Goal: Task Accomplishment & Management: Complete application form

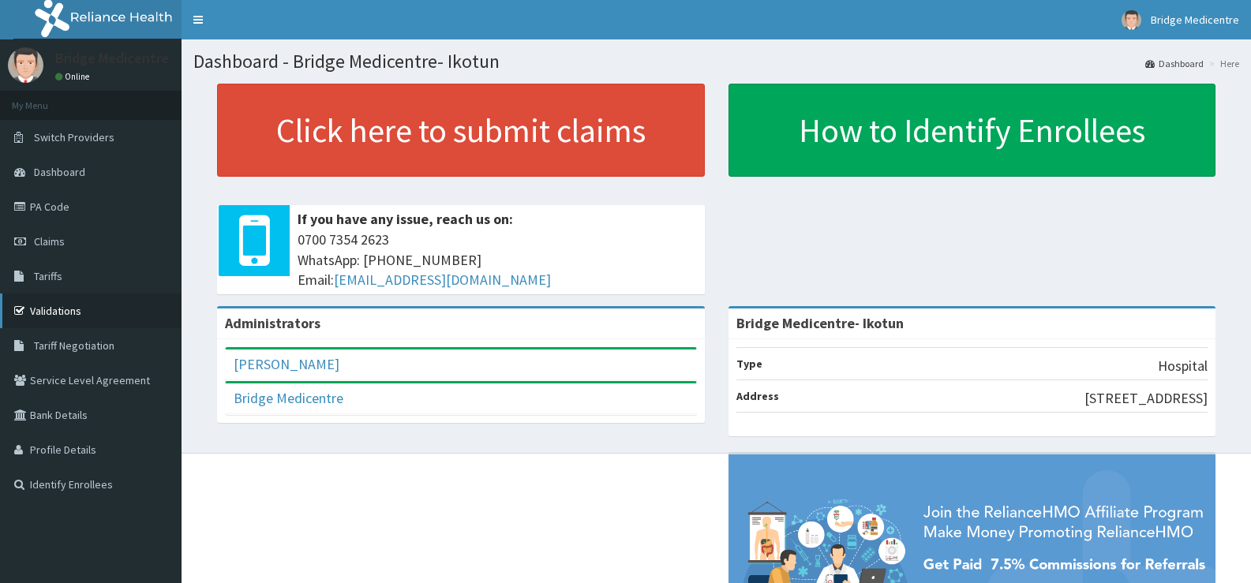
click at [82, 309] on link "Validations" at bounding box center [90, 311] width 181 height 35
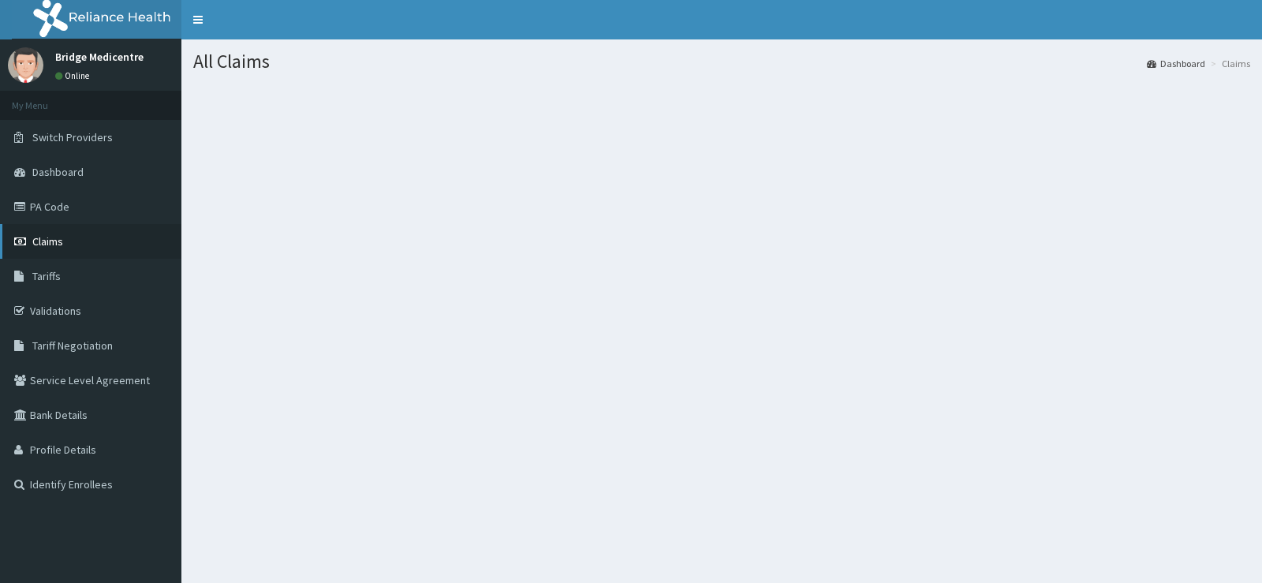
click at [60, 235] on span "Claims" at bounding box center [47, 241] width 31 height 14
click at [76, 238] on link "Claims" at bounding box center [90, 241] width 181 height 35
click at [46, 237] on span "Claims" at bounding box center [47, 241] width 31 height 14
click at [62, 236] on span "Claims" at bounding box center [47, 241] width 31 height 14
click at [61, 241] on span "Claims" at bounding box center [47, 241] width 31 height 14
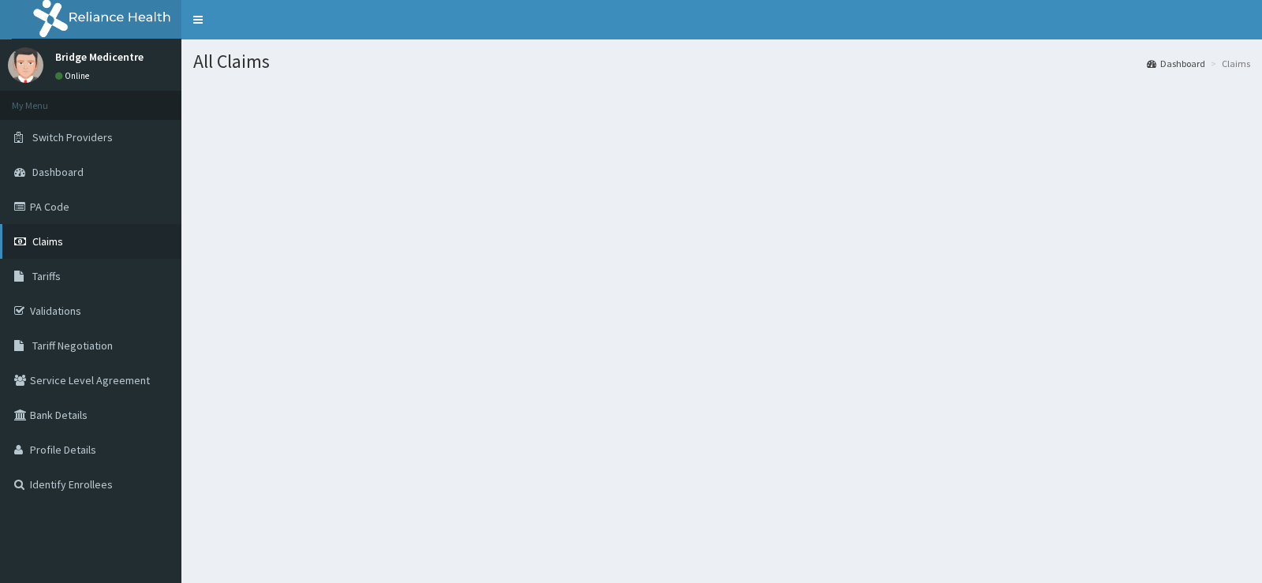
click at [57, 235] on span "Claims" at bounding box center [47, 241] width 31 height 14
click at [58, 241] on span "Claims" at bounding box center [47, 241] width 31 height 14
click at [49, 236] on span "Claims" at bounding box center [47, 241] width 31 height 14
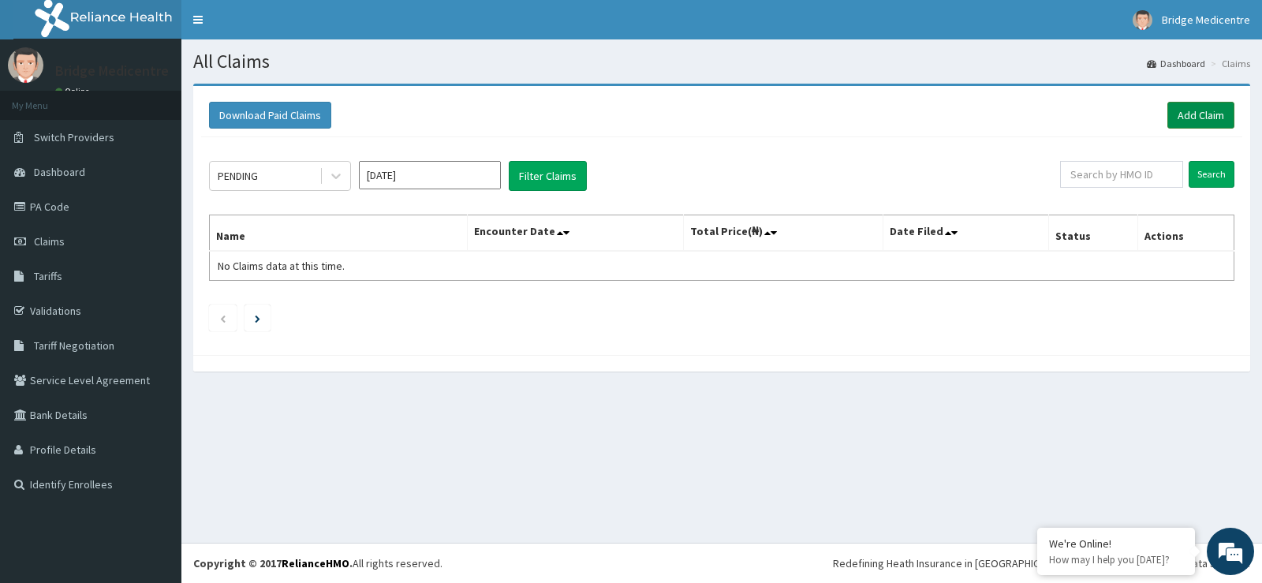
click at [1197, 114] on link "Add Claim" at bounding box center [1201, 115] width 67 height 27
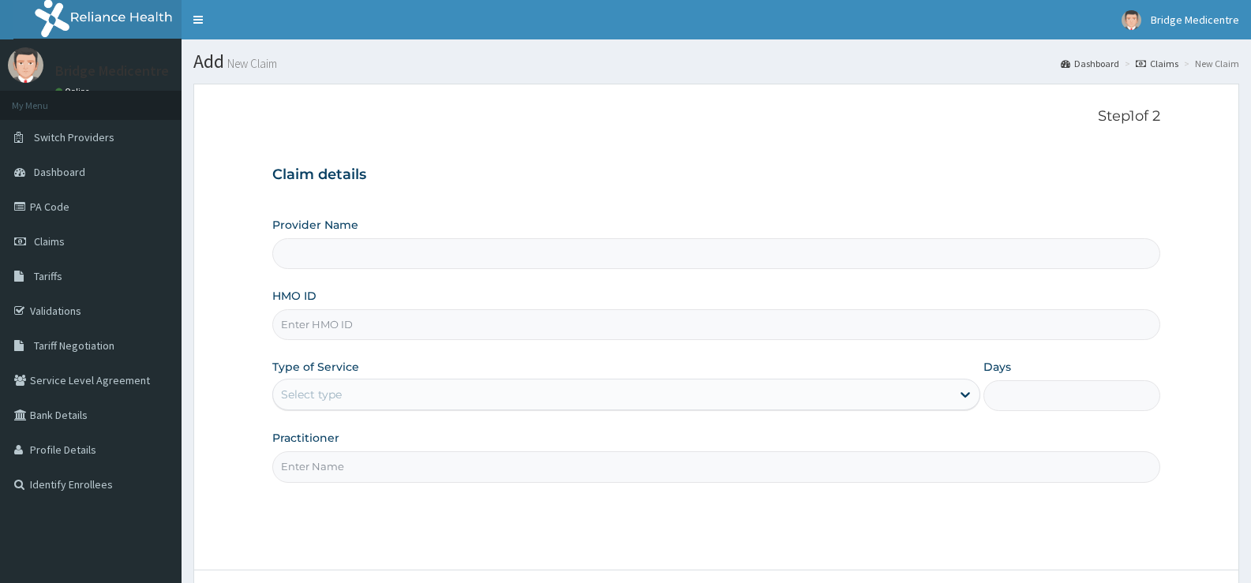
type input "Bridge Medicentre- Ikotun"
click at [461, 327] on input "HMO ID" at bounding box center [716, 324] width 888 height 31
type input "TBC/10250/A"
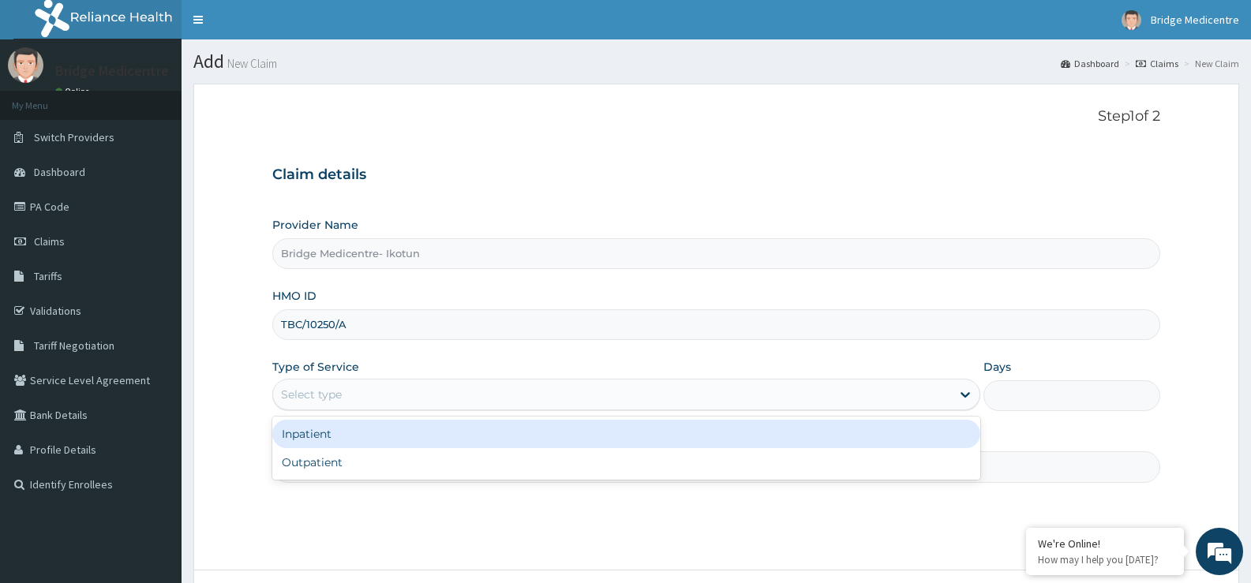
click at [370, 390] on div "Select type" at bounding box center [611, 394] width 677 height 25
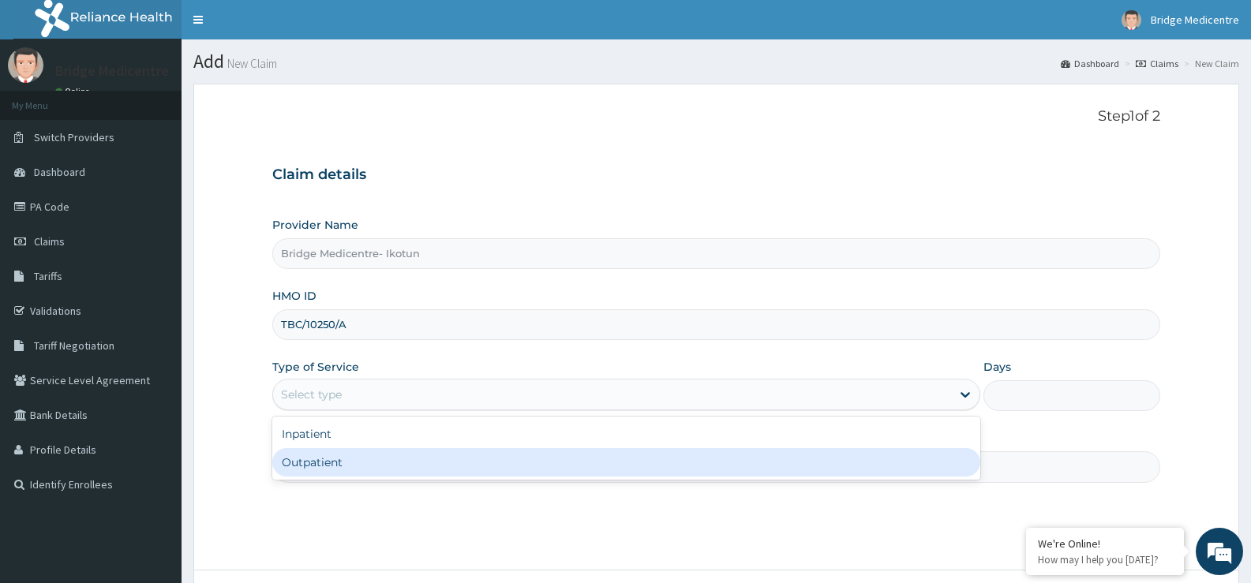
click at [316, 462] on div "Outpatient" at bounding box center [625, 462] width 707 height 28
type input "1"
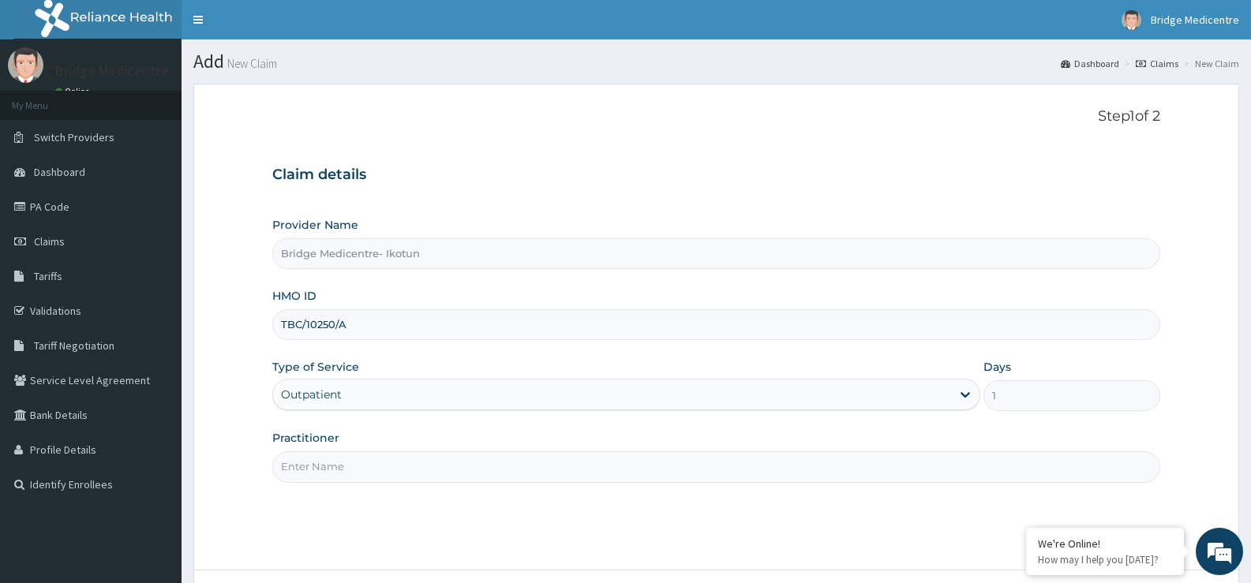
click at [312, 467] on input "Practitioner" at bounding box center [716, 466] width 888 height 31
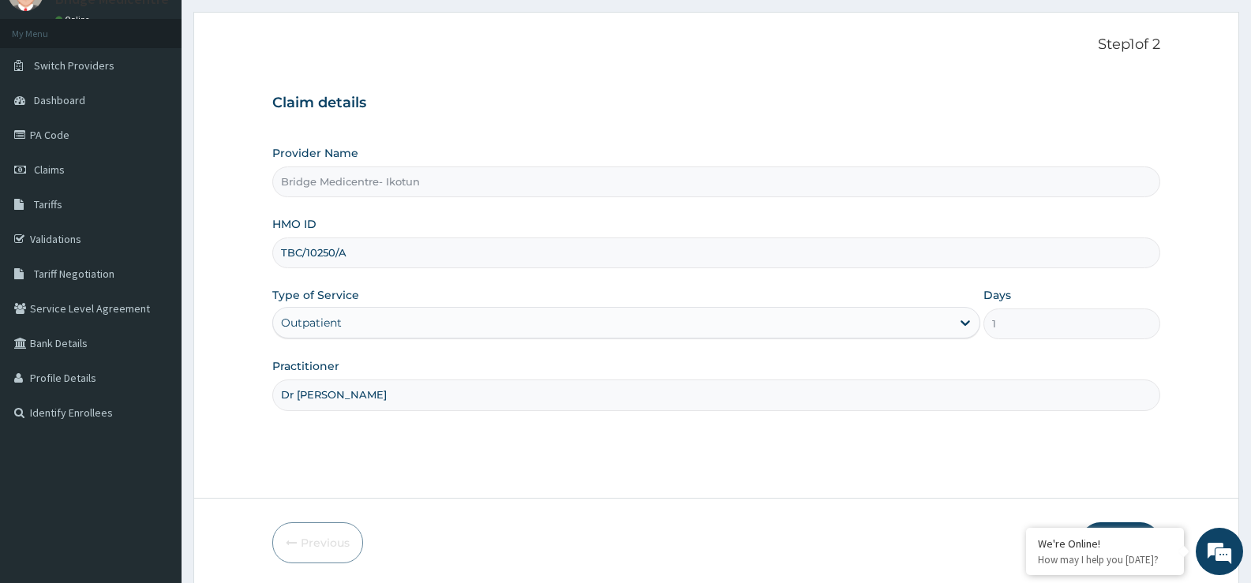
scroll to position [129, 0]
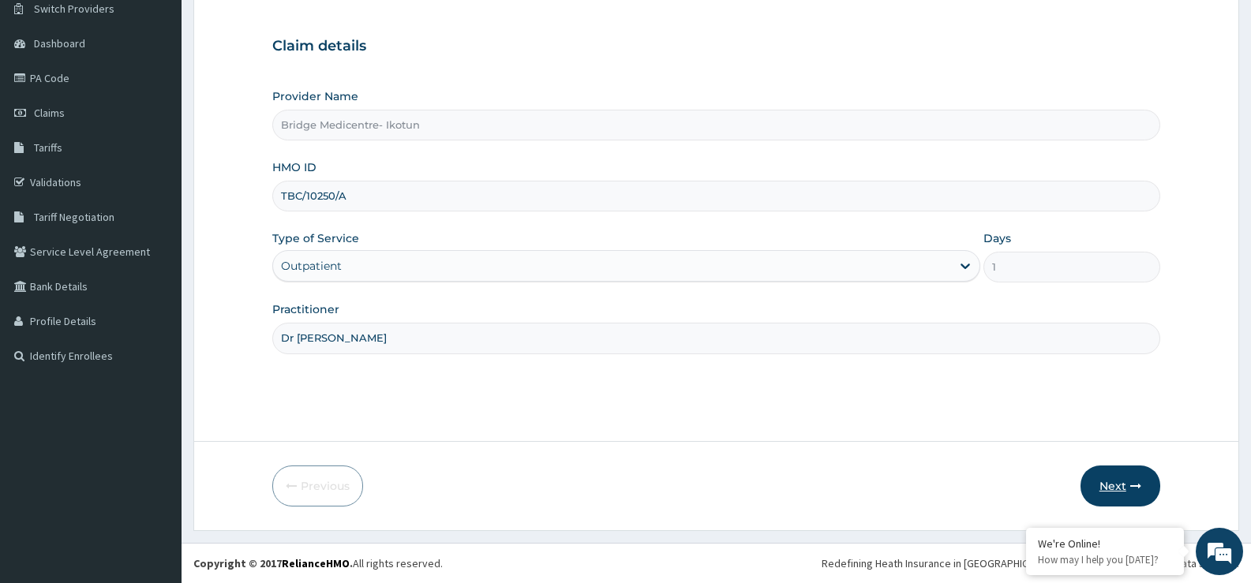
type input "Dr [PERSON_NAME]"
click at [1096, 484] on button "Next" at bounding box center [1120, 486] width 80 height 41
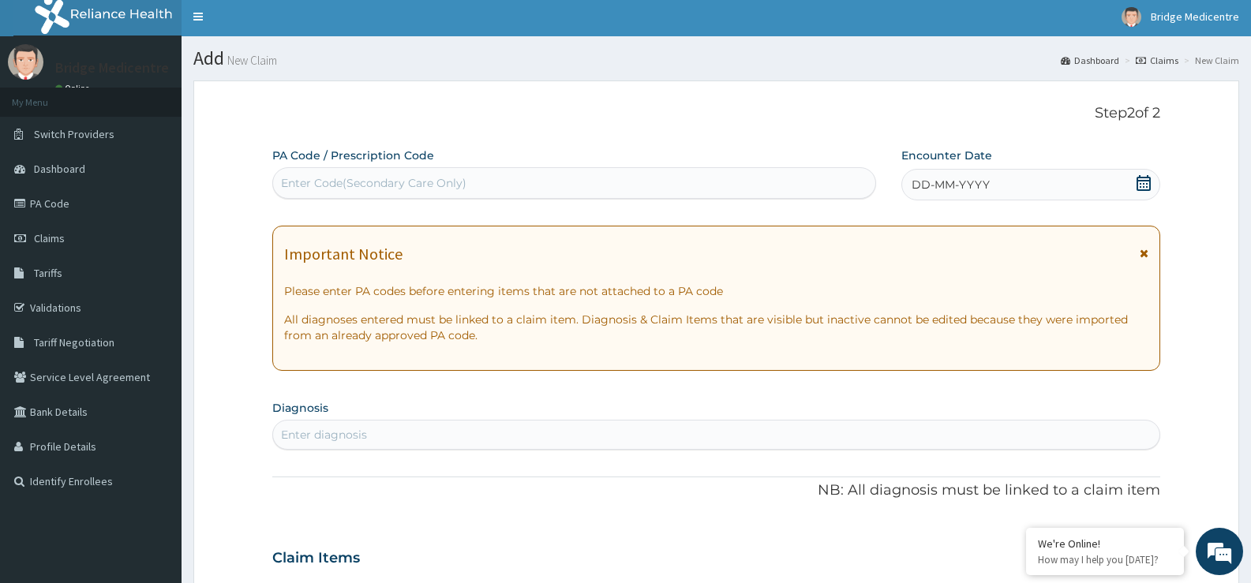
scroll to position [0, 0]
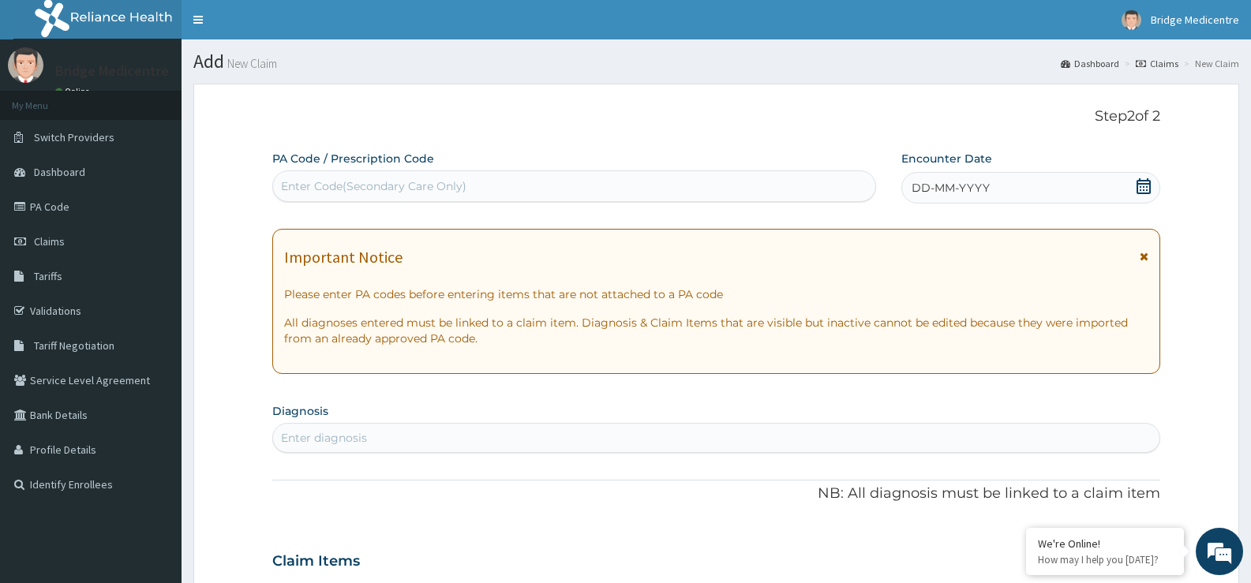
click at [1146, 188] on icon at bounding box center [1143, 186] width 16 height 16
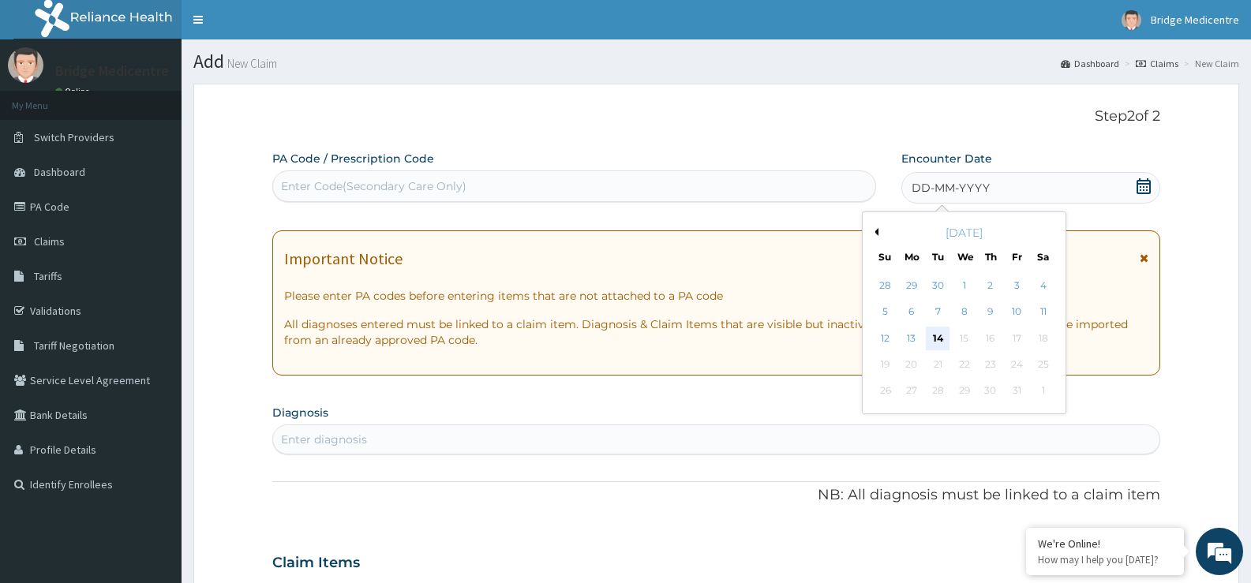
click at [930, 333] on div "14" at bounding box center [938, 339] width 24 height 24
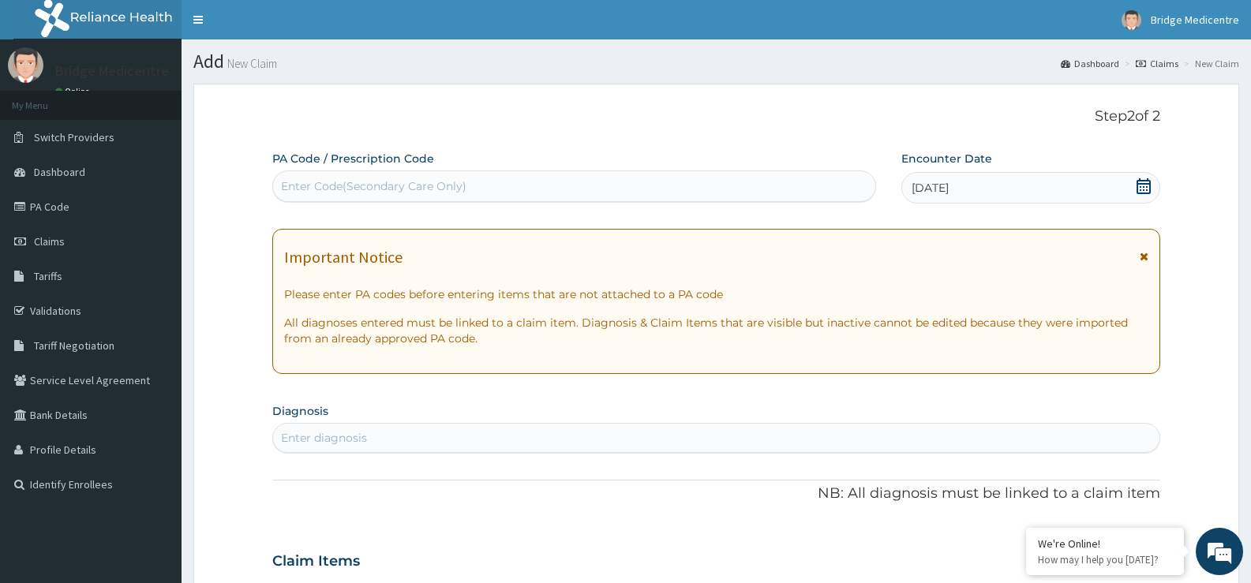
click at [519, 434] on div "Enter diagnosis" at bounding box center [716, 437] width 886 height 25
type input "plasmodium falciparum"
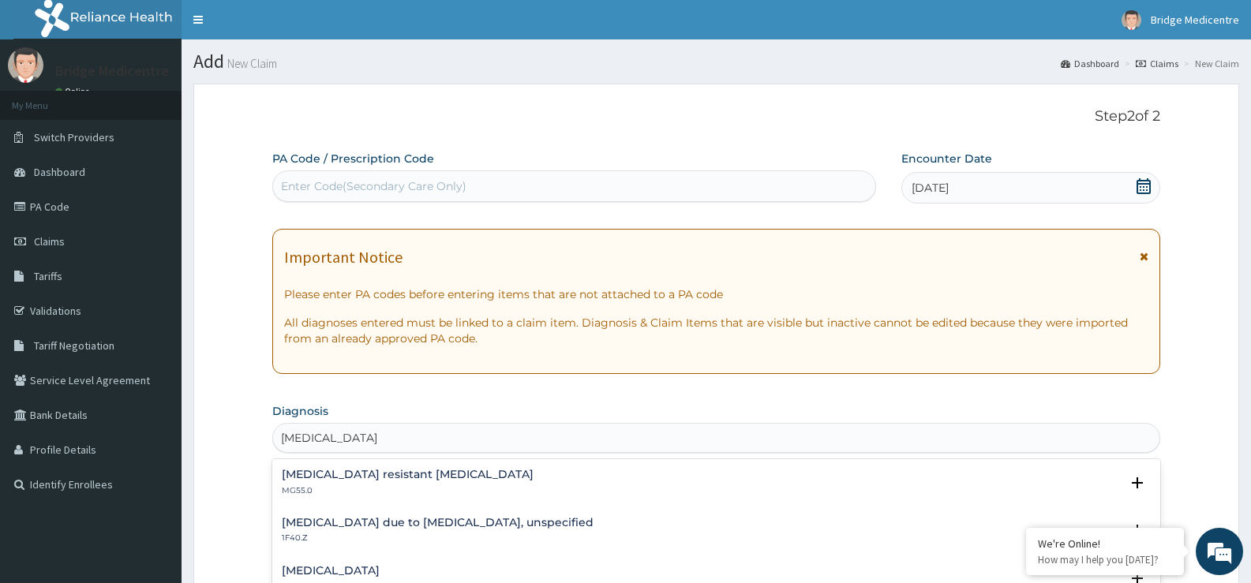
click at [401, 523] on h4 "Malaria due to Plasmodium falciparum, unspecified" at bounding box center [438, 523] width 312 height 12
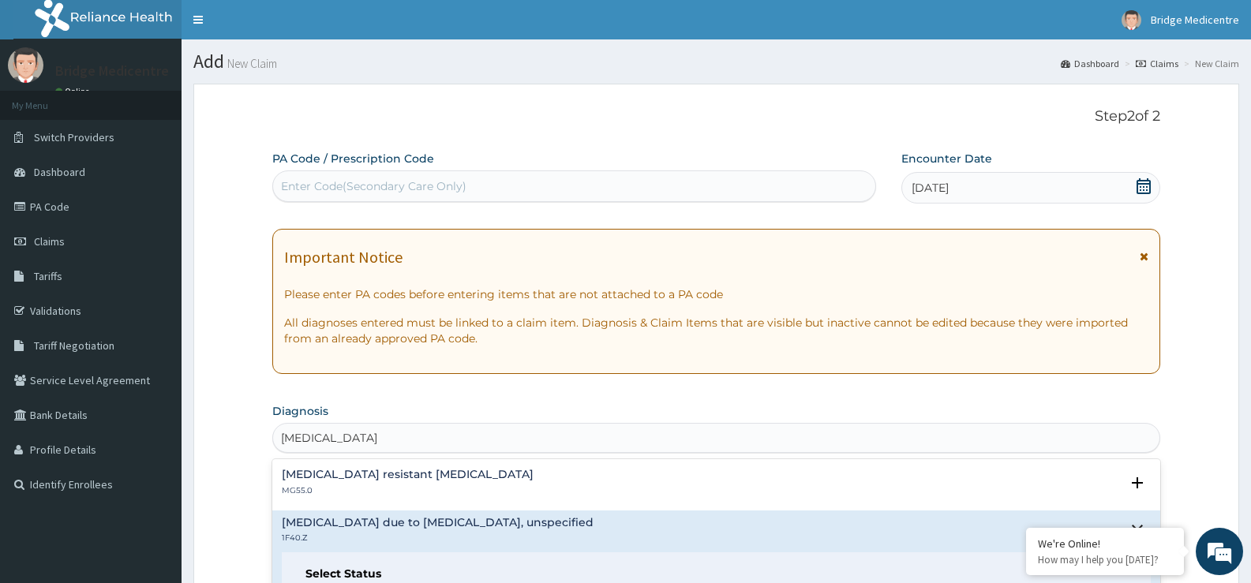
scroll to position [61, 0]
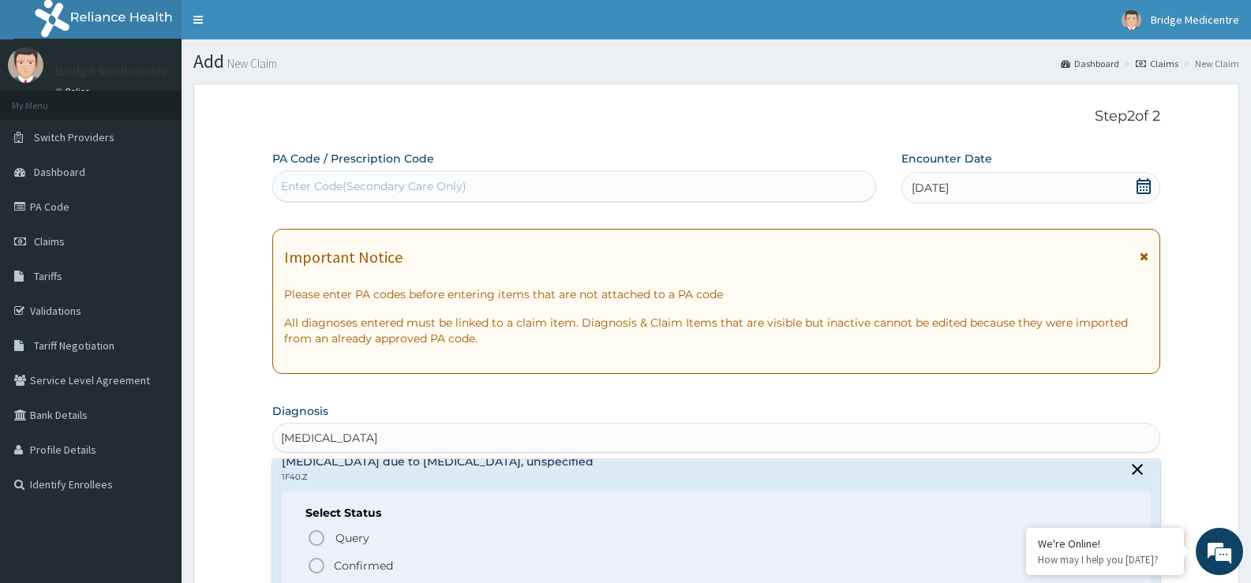
click at [319, 563] on icon "status option filled" at bounding box center [316, 565] width 19 height 19
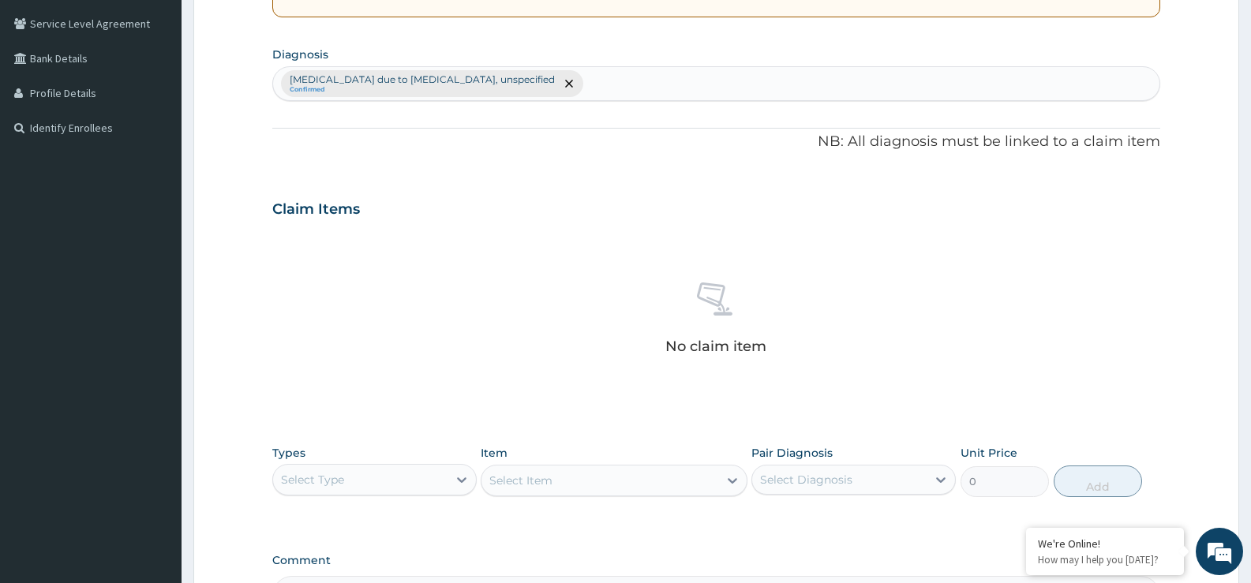
scroll to position [395, 0]
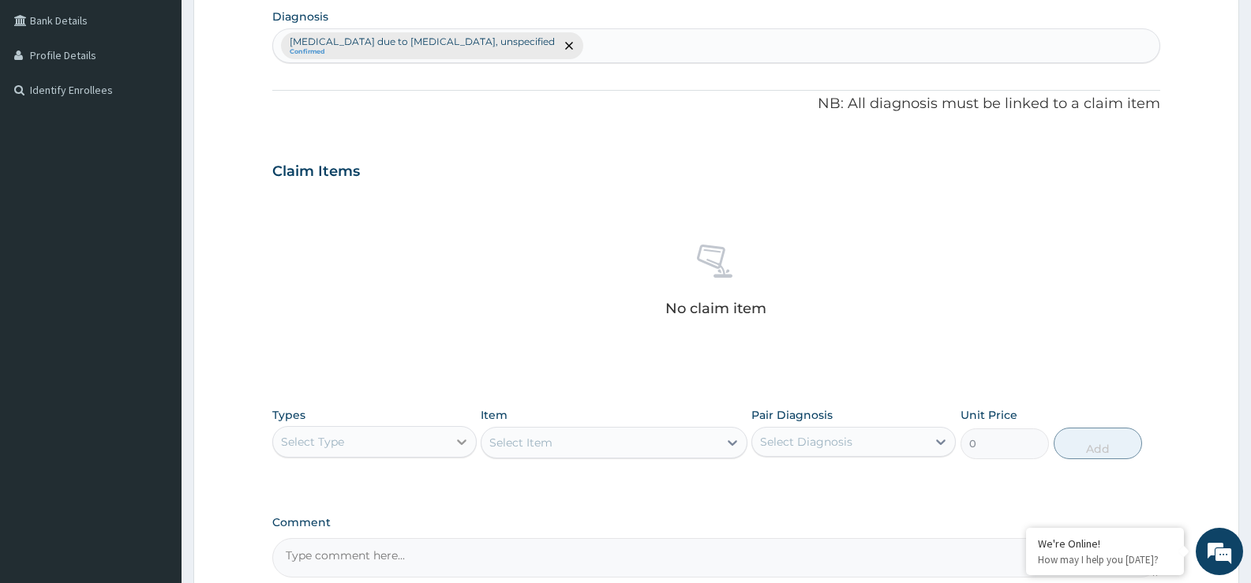
click at [462, 434] on icon at bounding box center [462, 442] width 16 height 16
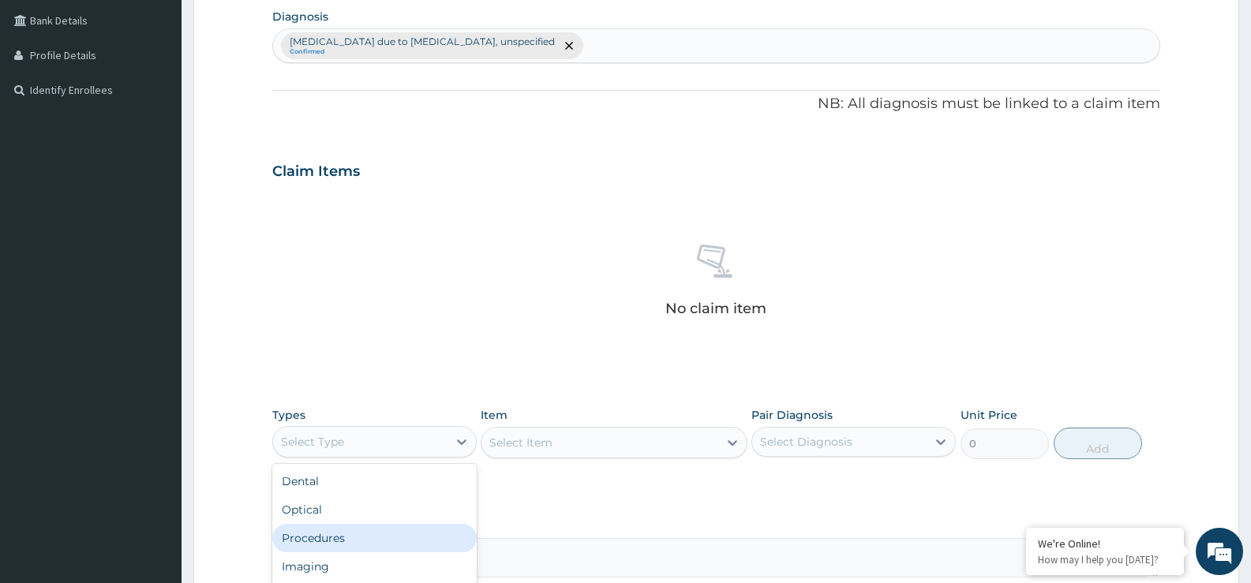
click at [417, 533] on div "Procedures" at bounding box center [374, 538] width 204 height 28
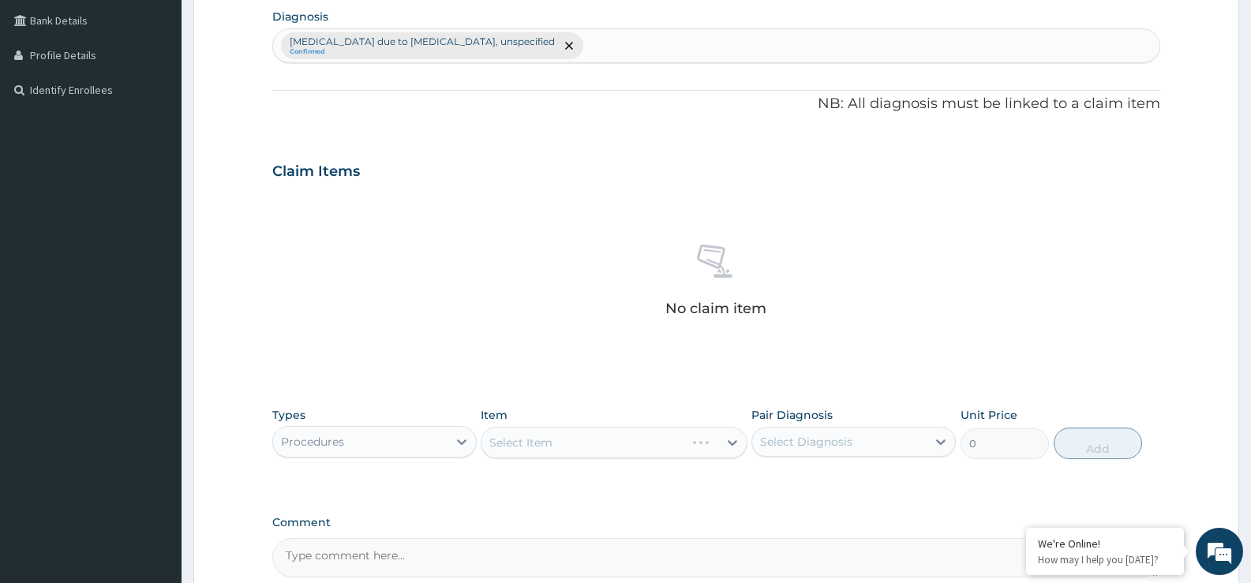
click at [729, 443] on div "Select Item" at bounding box center [614, 443] width 266 height 32
click at [731, 444] on div "Select Item" at bounding box center [614, 443] width 266 height 32
click at [726, 442] on div "Select Item" at bounding box center [614, 443] width 266 height 32
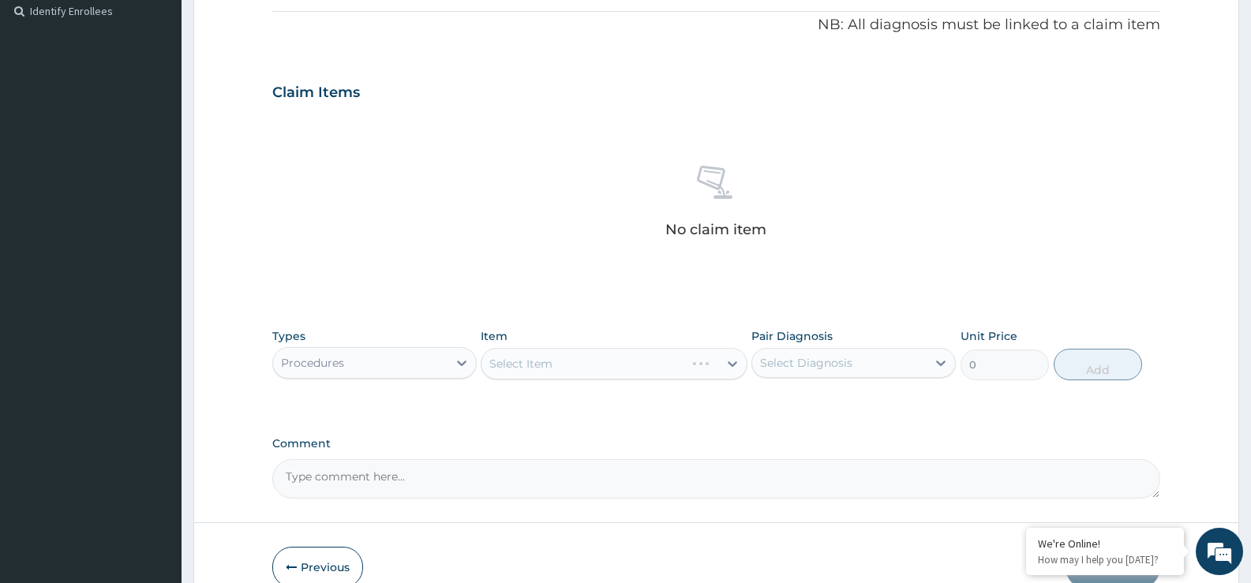
click at [732, 363] on div "Select Item" at bounding box center [614, 364] width 266 height 32
click at [731, 363] on div "Select Item" at bounding box center [614, 364] width 266 height 32
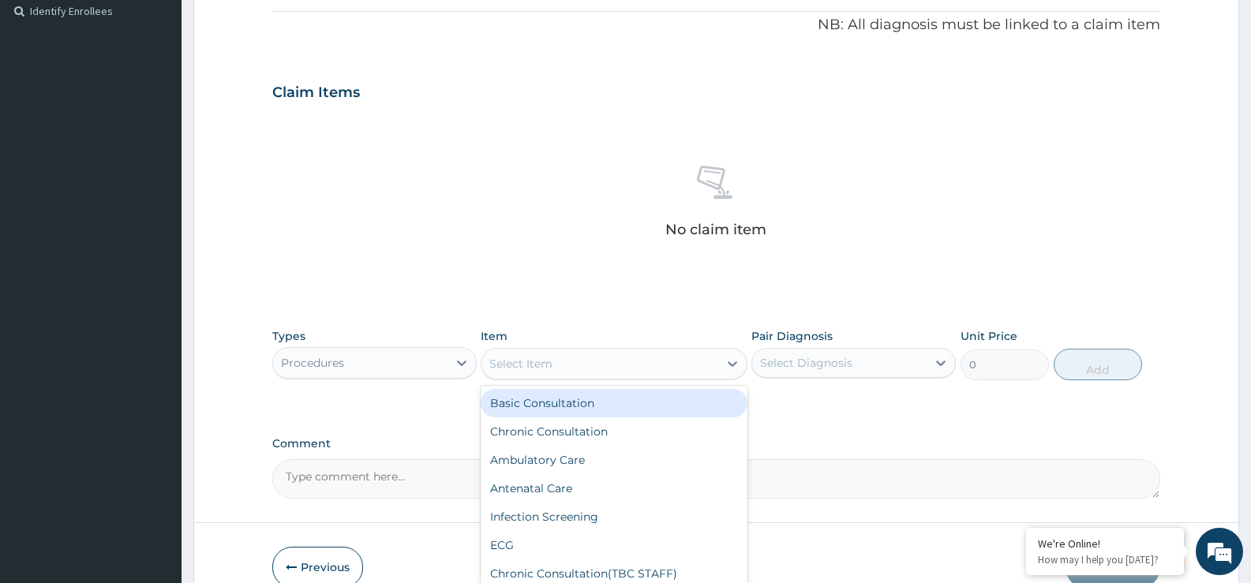
click at [731, 363] on icon at bounding box center [732, 364] width 16 height 16
click at [669, 406] on div "Basic Consultation" at bounding box center [614, 403] width 266 height 28
type input "6000"
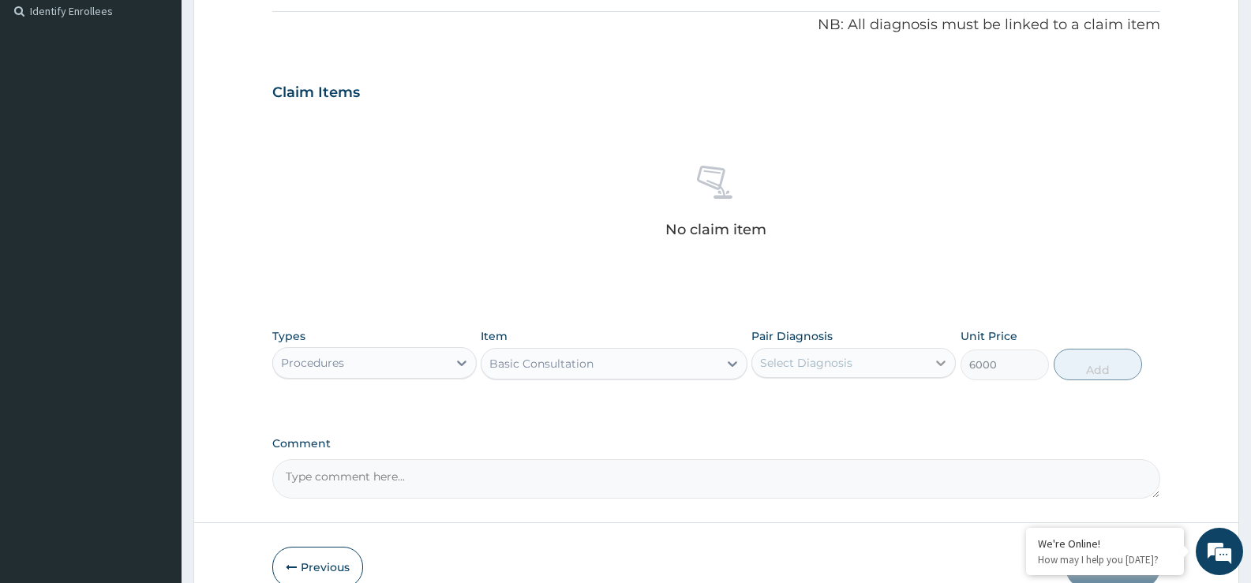
click at [936, 366] on icon at bounding box center [941, 363] width 16 height 16
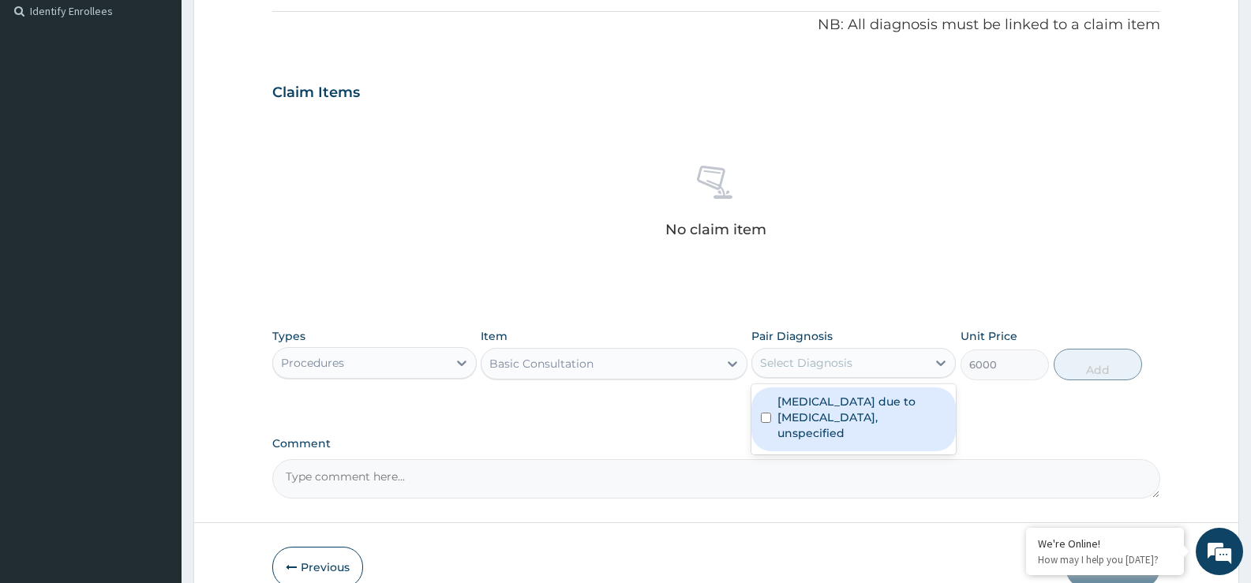
click at [906, 423] on label "Malaria due to Plasmodium falciparum, unspecified" at bounding box center [861, 417] width 169 height 47
checkbox input "true"
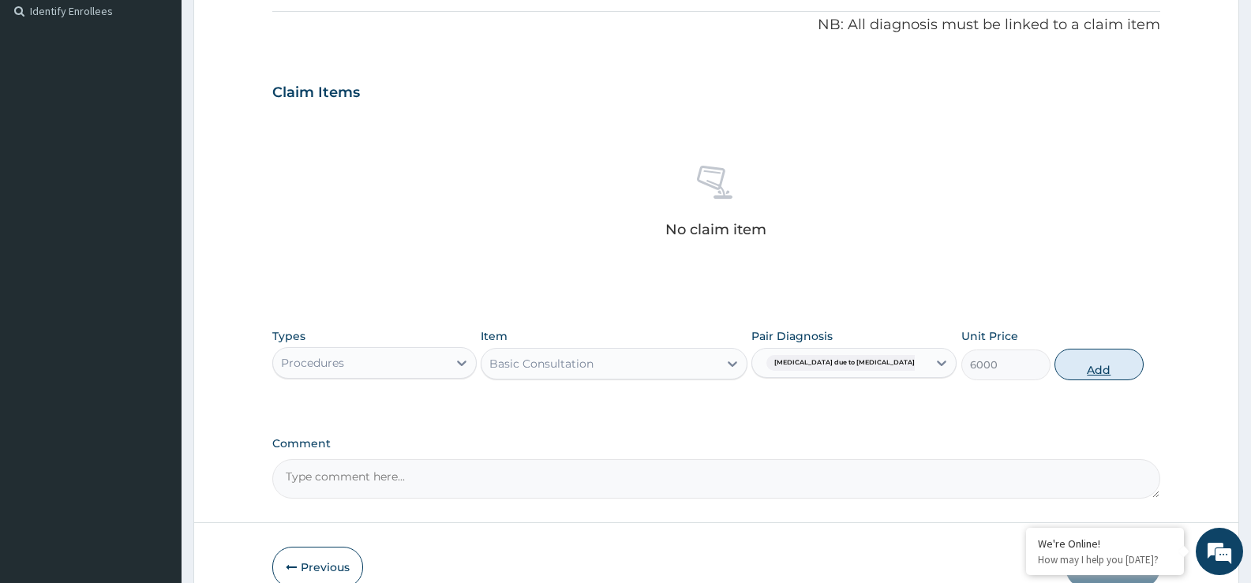
click at [1101, 365] on button "Add" at bounding box center [1098, 365] width 88 height 32
type input "0"
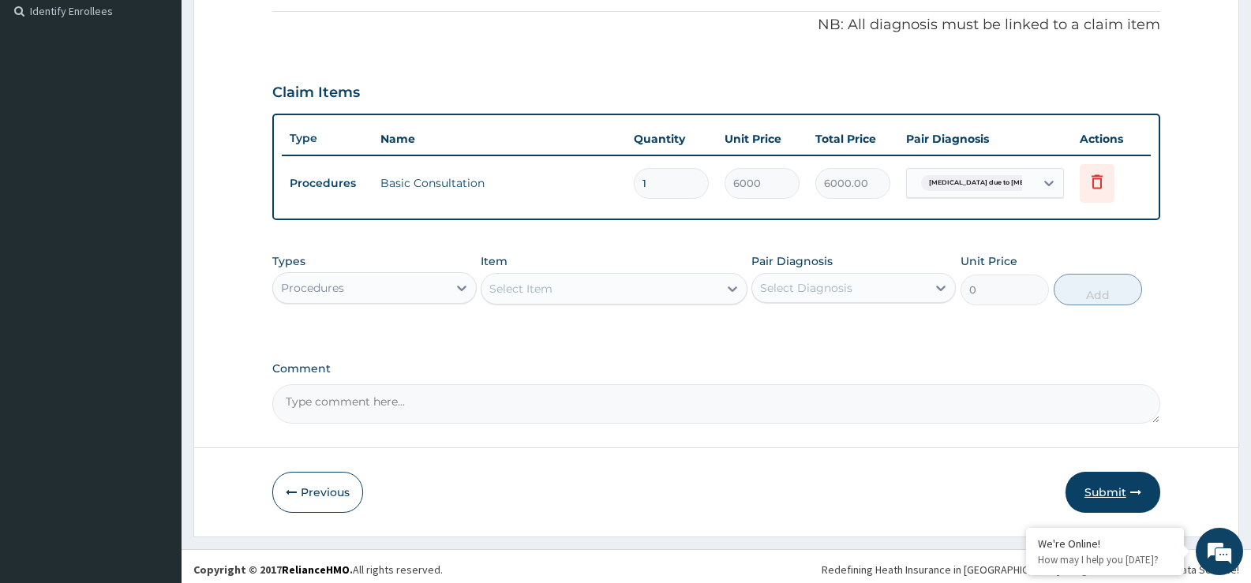
scroll to position [480, 0]
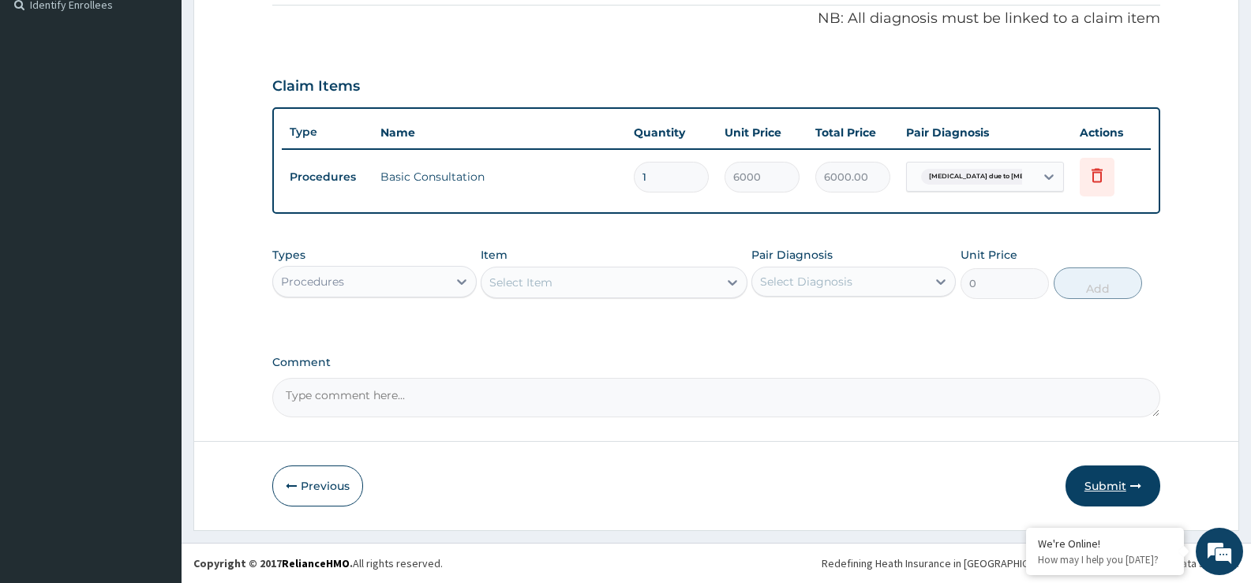
click at [1113, 483] on button "Submit" at bounding box center [1112, 486] width 95 height 41
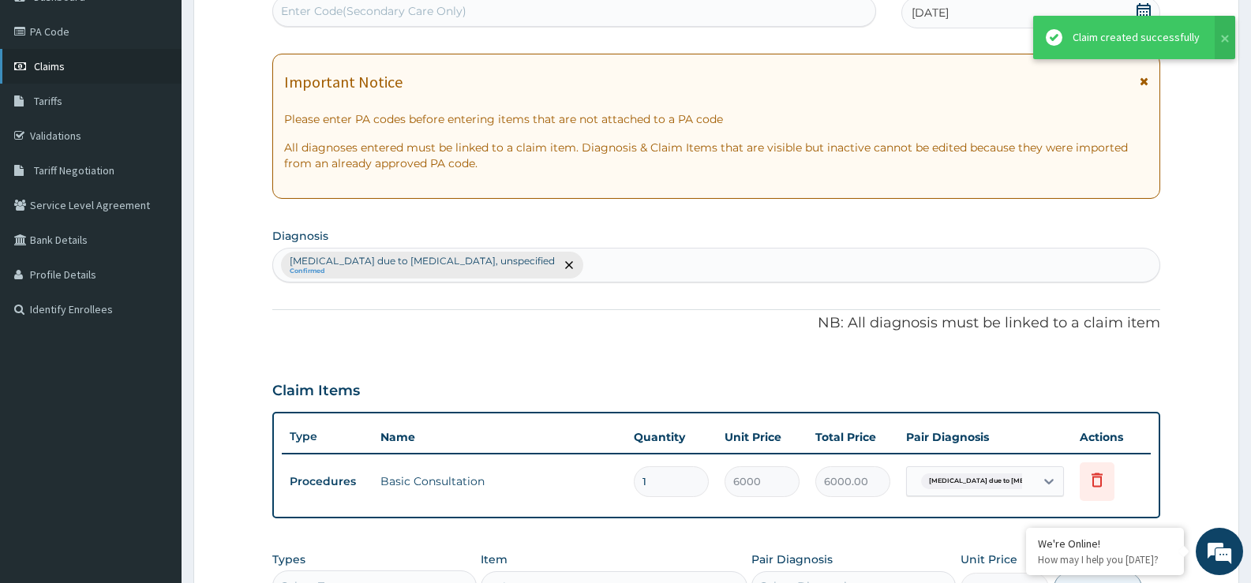
scroll to position [164, 0]
